Goal: Check status: Check status

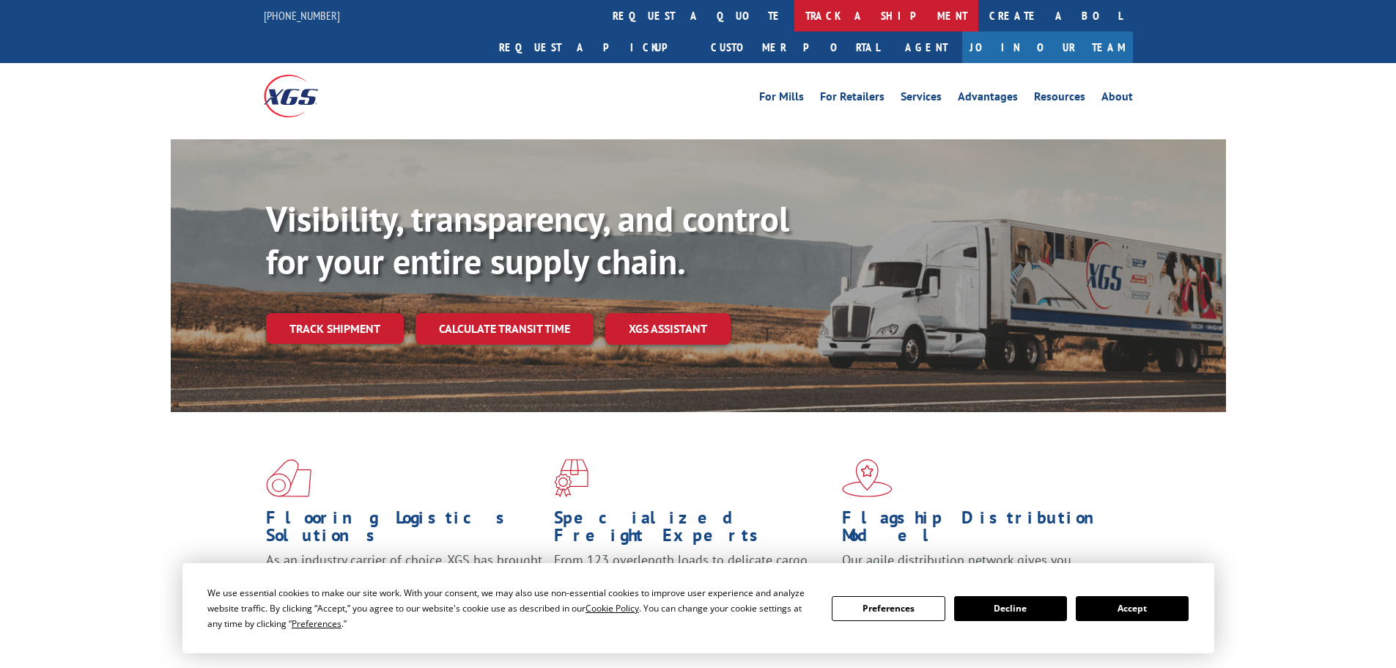
click at [794, 12] on link "track a shipment" at bounding box center [886, 16] width 184 height 32
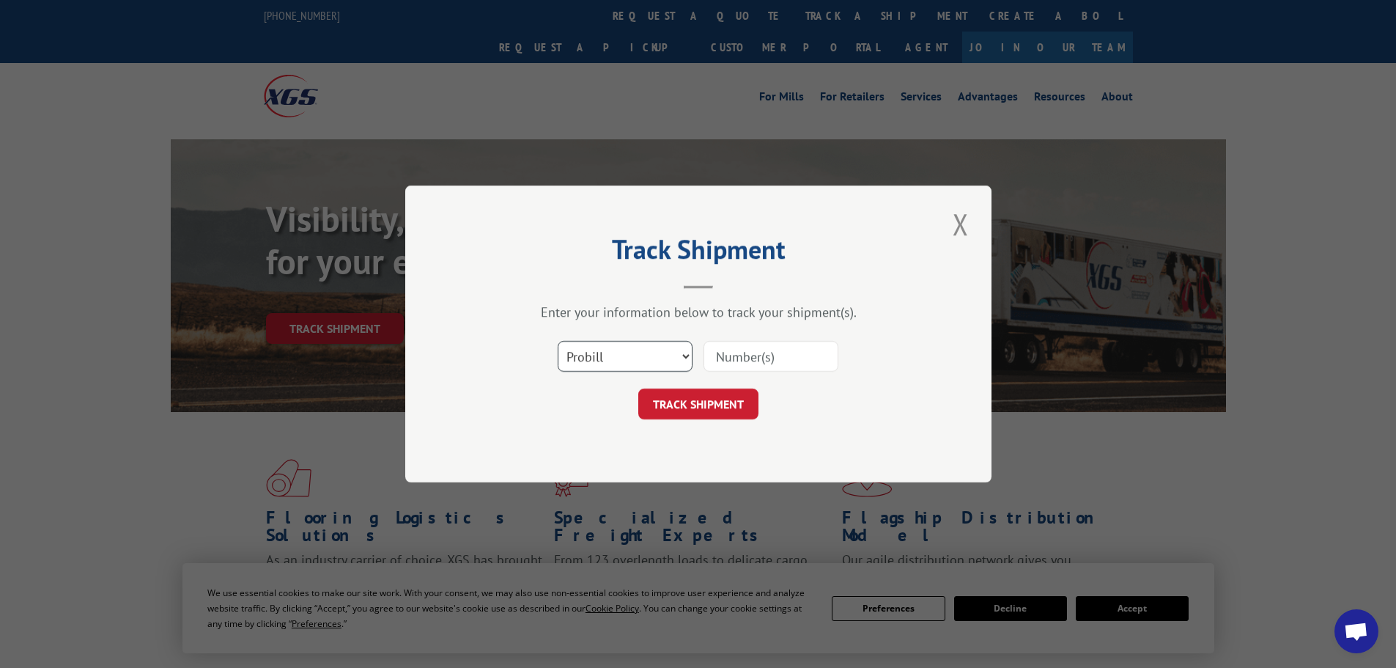
click at [654, 345] on select "Select category... Probill BOL PO" at bounding box center [625, 356] width 135 height 31
select select "po"
click at [558, 341] on select "Select category... Probill BOL PO" at bounding box center [625, 356] width 135 height 31
click at [762, 358] on input at bounding box center [770, 356] width 135 height 31
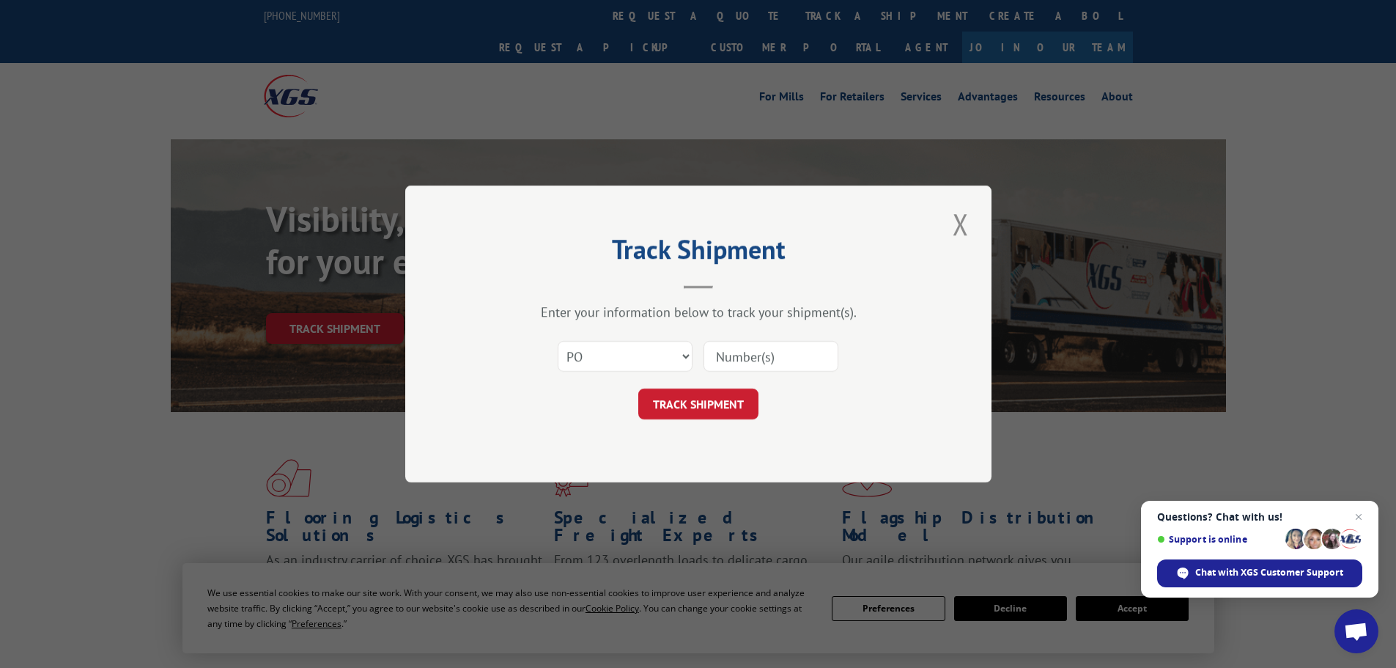
paste input "294069102"
type input "294069102"
click button "TRACK SHIPMENT" at bounding box center [698, 403] width 120 height 31
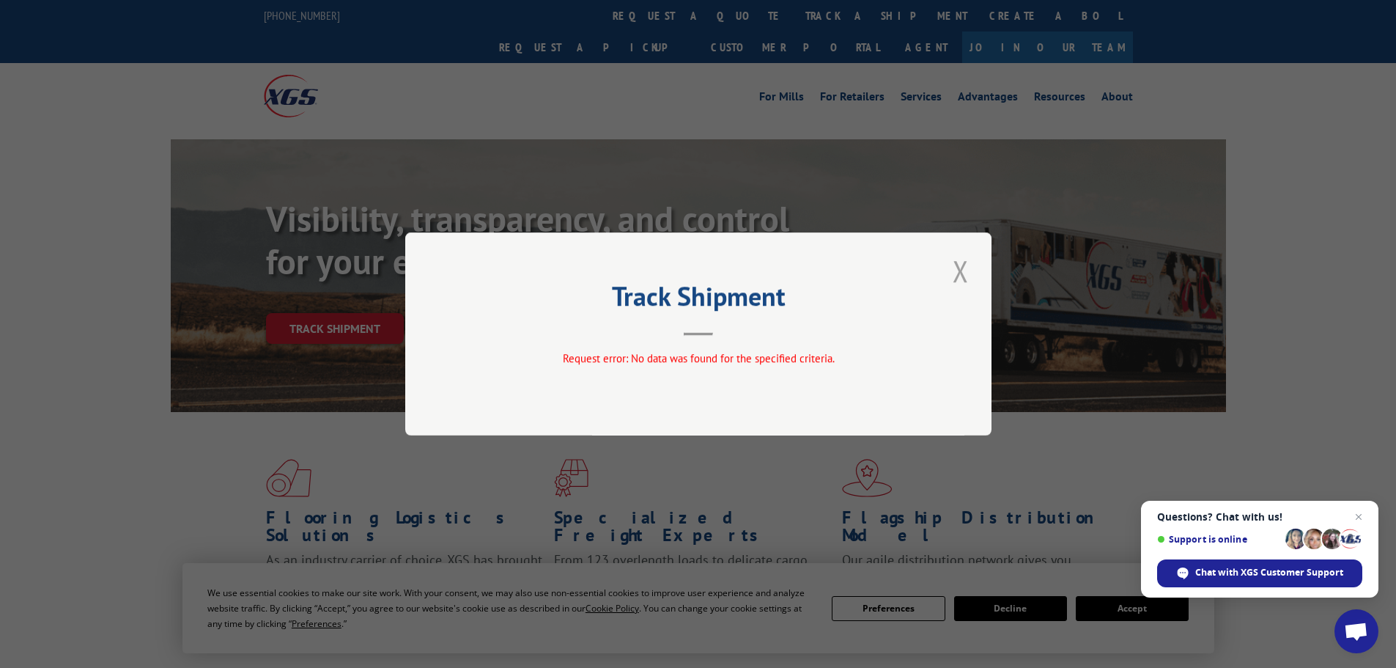
click at [962, 280] on button "Close modal" at bounding box center [960, 271] width 25 height 40
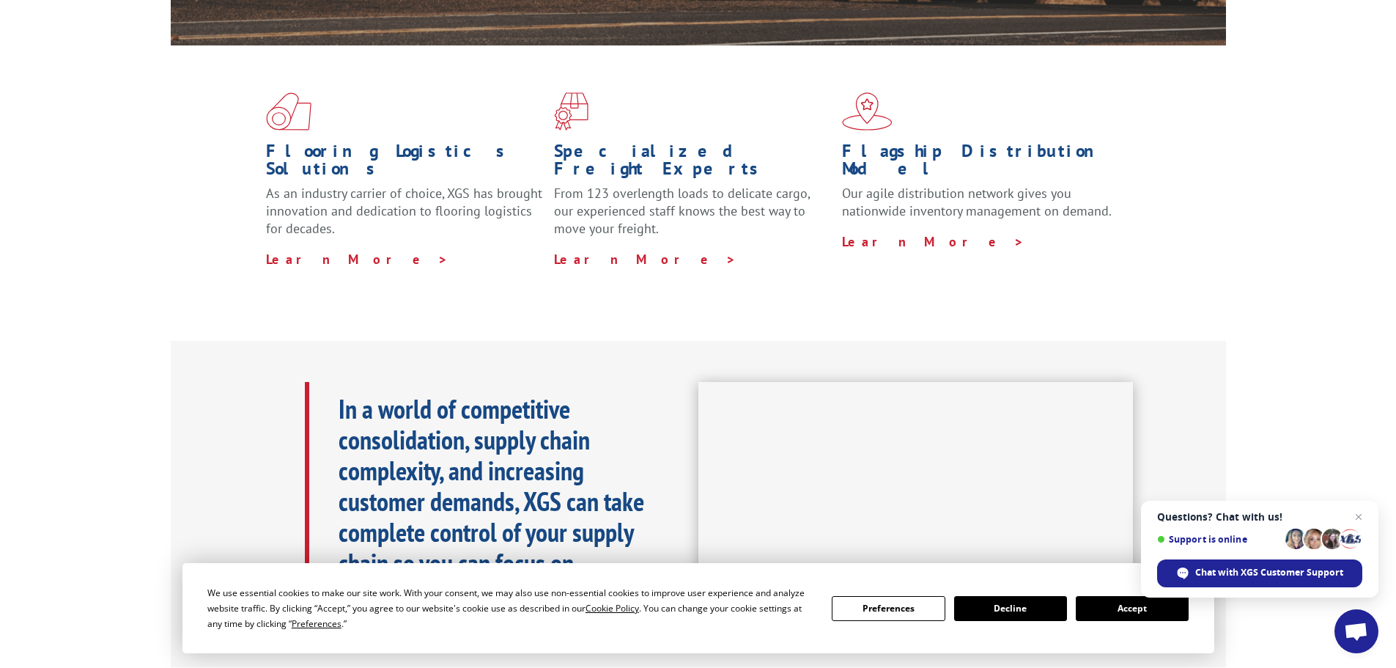
scroll to position [73, 0]
